Goal: Find contact information: Find contact information

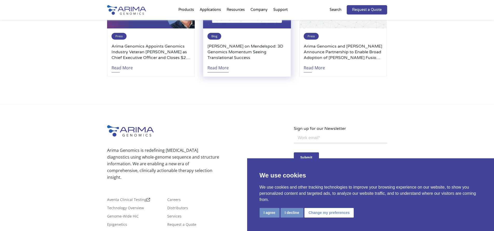
scroll to position [1223, 0]
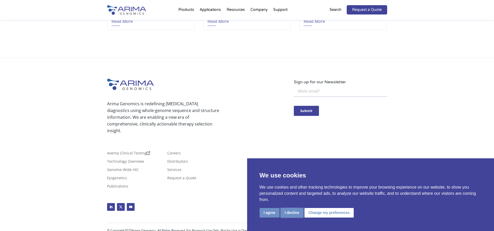
click at [291, 214] on button "I decline" at bounding box center [291, 213] width 23 height 10
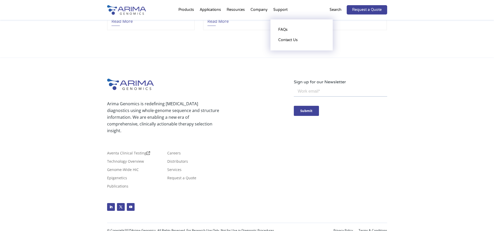
click at [276, 10] on li "Support FAQs Contact Us" at bounding box center [280, 11] width 20 height 18
click at [284, 40] on link "Contact Us" at bounding box center [302, 40] width 52 height 10
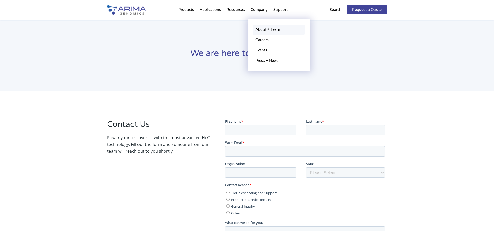
click at [263, 30] on link "About + Team" at bounding box center [279, 30] width 52 height 10
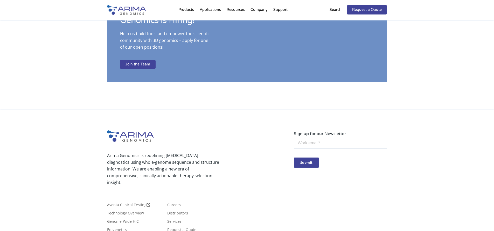
scroll to position [910, 0]
